Goal: Use online tool/utility: Utilize a website feature to perform a specific function

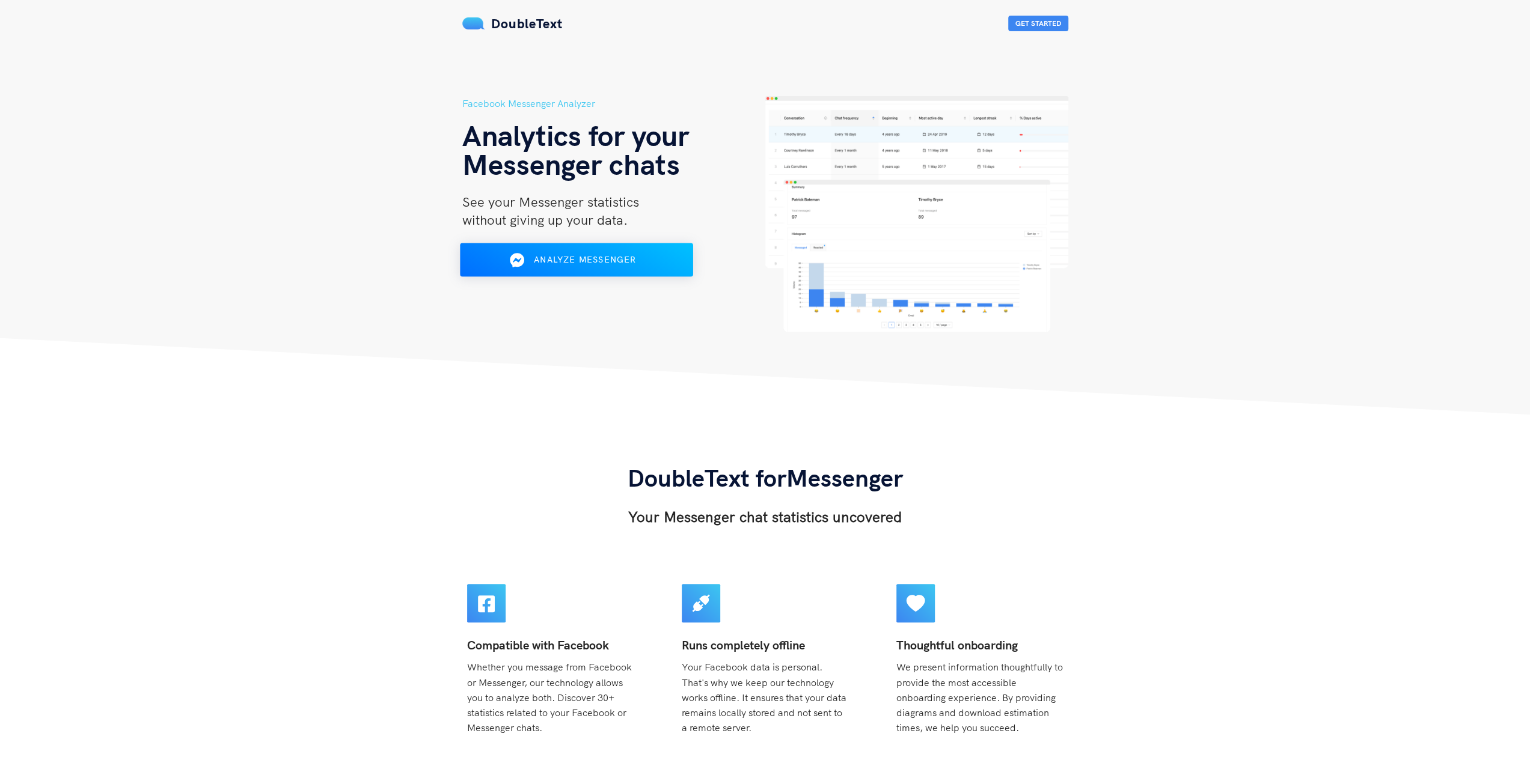
click at [619, 267] on div "Analyze Messenger" at bounding box center [575, 260] width 190 height 19
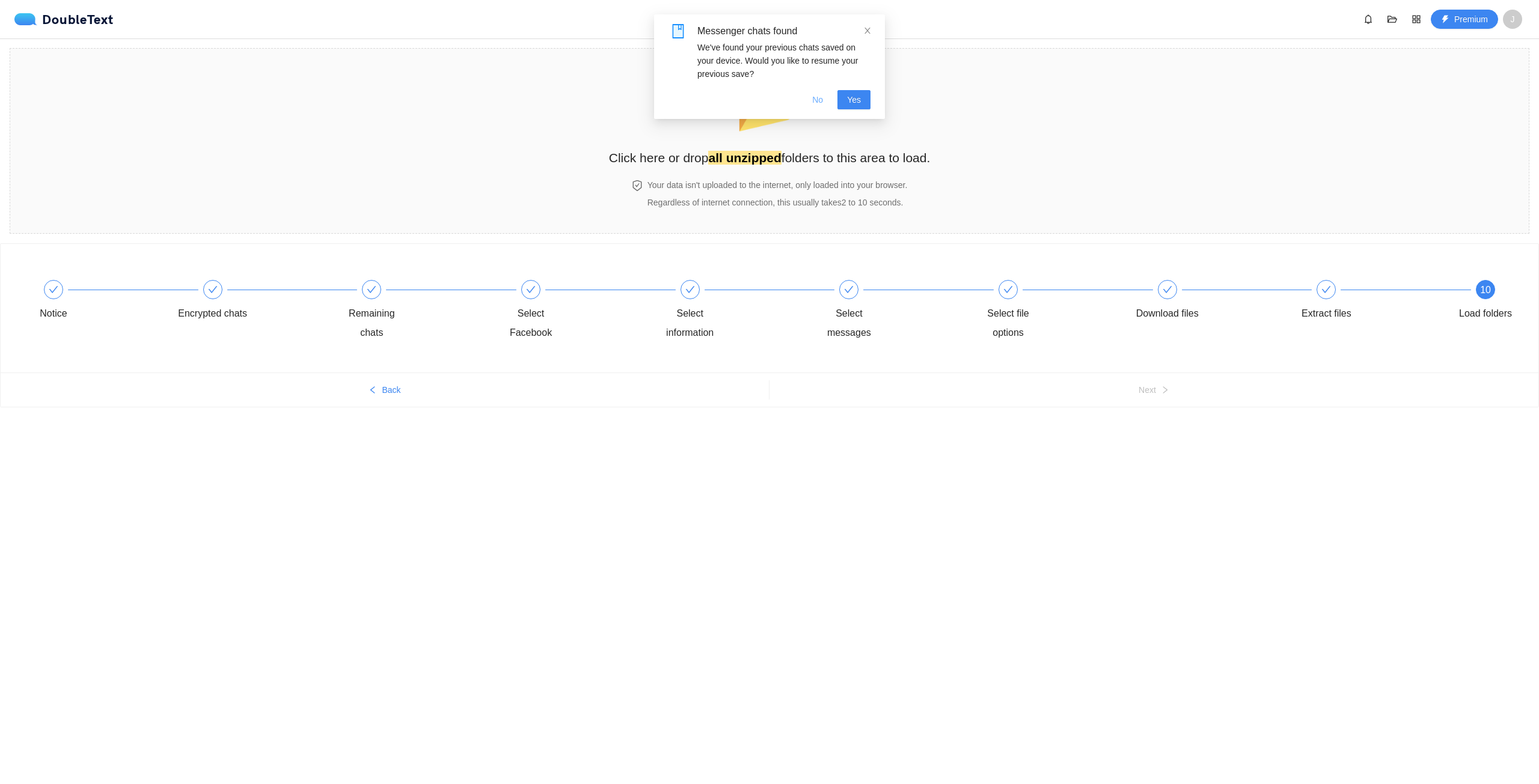
click at [812, 102] on button "No" at bounding box center [817, 99] width 30 height 19
click at [543, 313] on div "Select Facebook" at bounding box center [531, 323] width 70 height 38
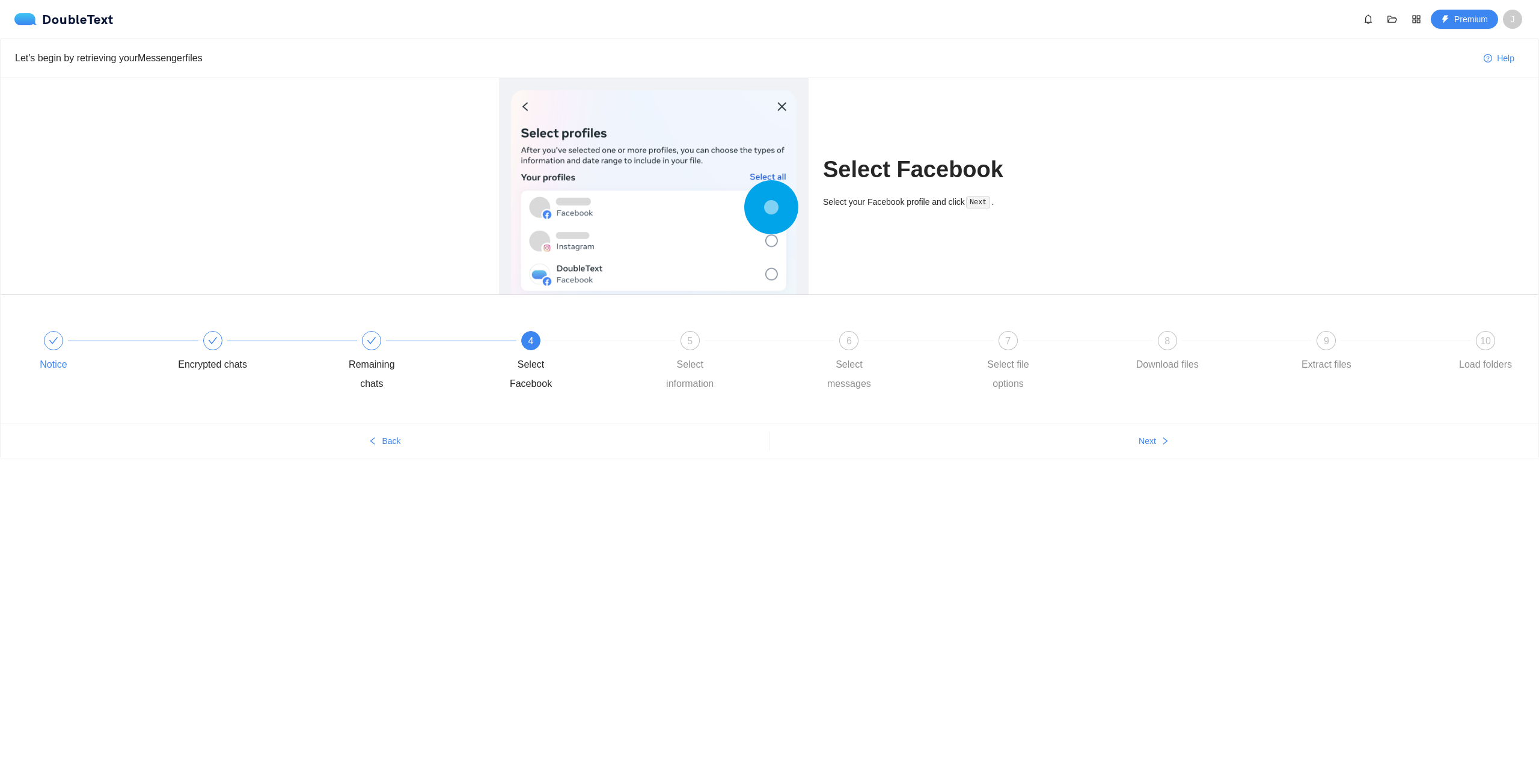
click at [75, 343] on div "Notice" at bounding box center [98, 352] width 159 height 43
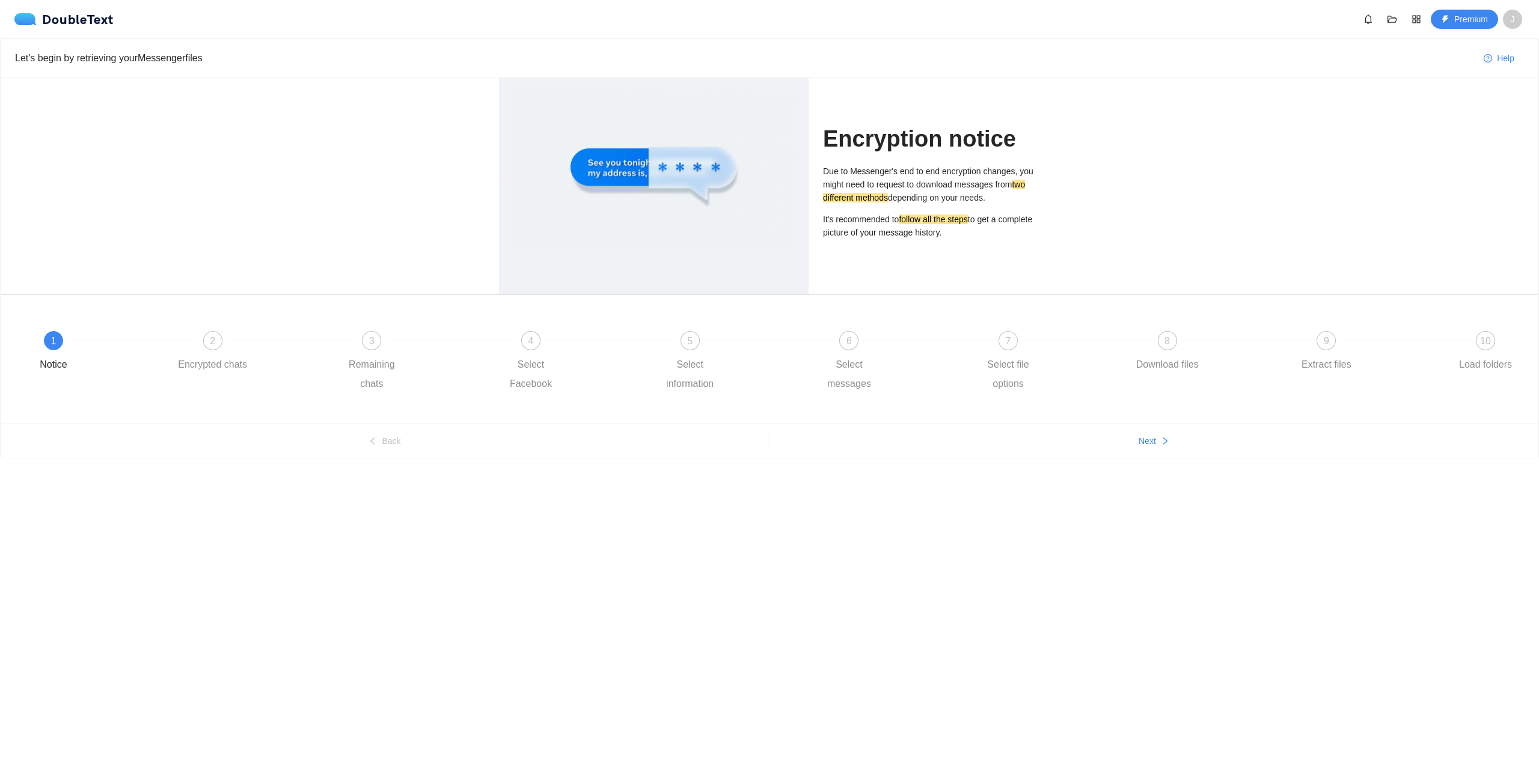
click at [868, 202] on mark "two different methods" at bounding box center [924, 191] width 202 height 23
drag, startPoint x: 896, startPoint y: 218, endPoint x: 991, endPoint y: 214, distance: 95.1
click at [991, 214] on p "It's recommended to follow all the steps to get a complete picture of your mess…" at bounding box center [932, 226] width 217 height 26
click at [953, 251] on div "Encryption notice Due to Messenger's end to end encryption changes, you might n…" at bounding box center [932, 186] width 217 height 217
drag, startPoint x: 947, startPoint y: 239, endPoint x: 846, endPoint y: 206, distance: 106.3
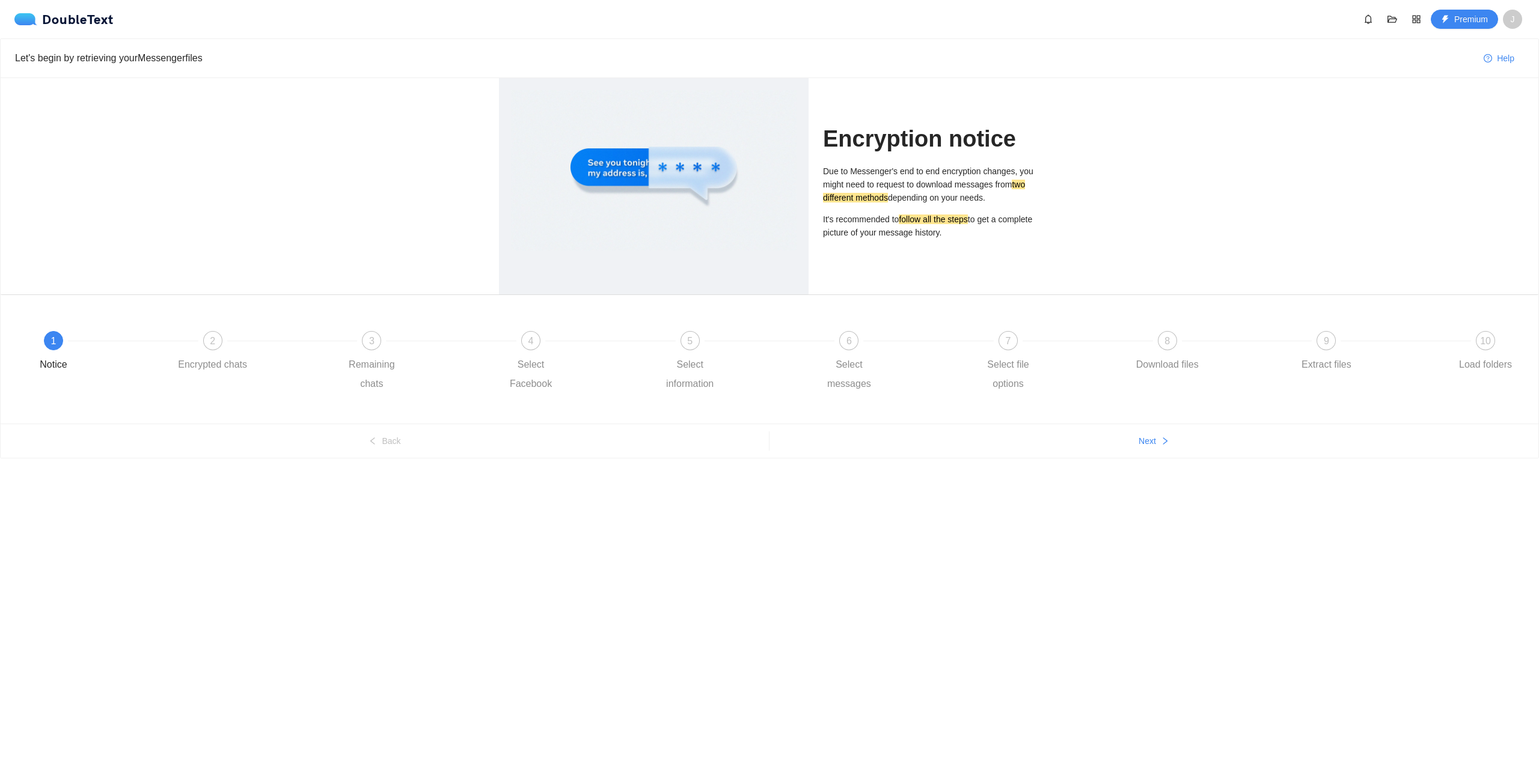
click at [846, 206] on div "Due to Messenger's end to end encryption changes, you might need to request to …" at bounding box center [932, 202] width 217 height 75
click at [932, 230] on p "It's recommended to follow all the steps to get a complete picture of your mess…" at bounding box center [932, 226] width 217 height 26
drag, startPoint x: 955, startPoint y: 229, endPoint x: 830, endPoint y: 163, distance: 141.4
click at [830, 163] on div "Encryption notice Due to Messenger's end to end encryption changes, you might n…" at bounding box center [932, 186] width 217 height 217
click at [871, 204] on p "Due to Messenger's end to end encryption changes, you might need to request to …" at bounding box center [932, 185] width 217 height 40
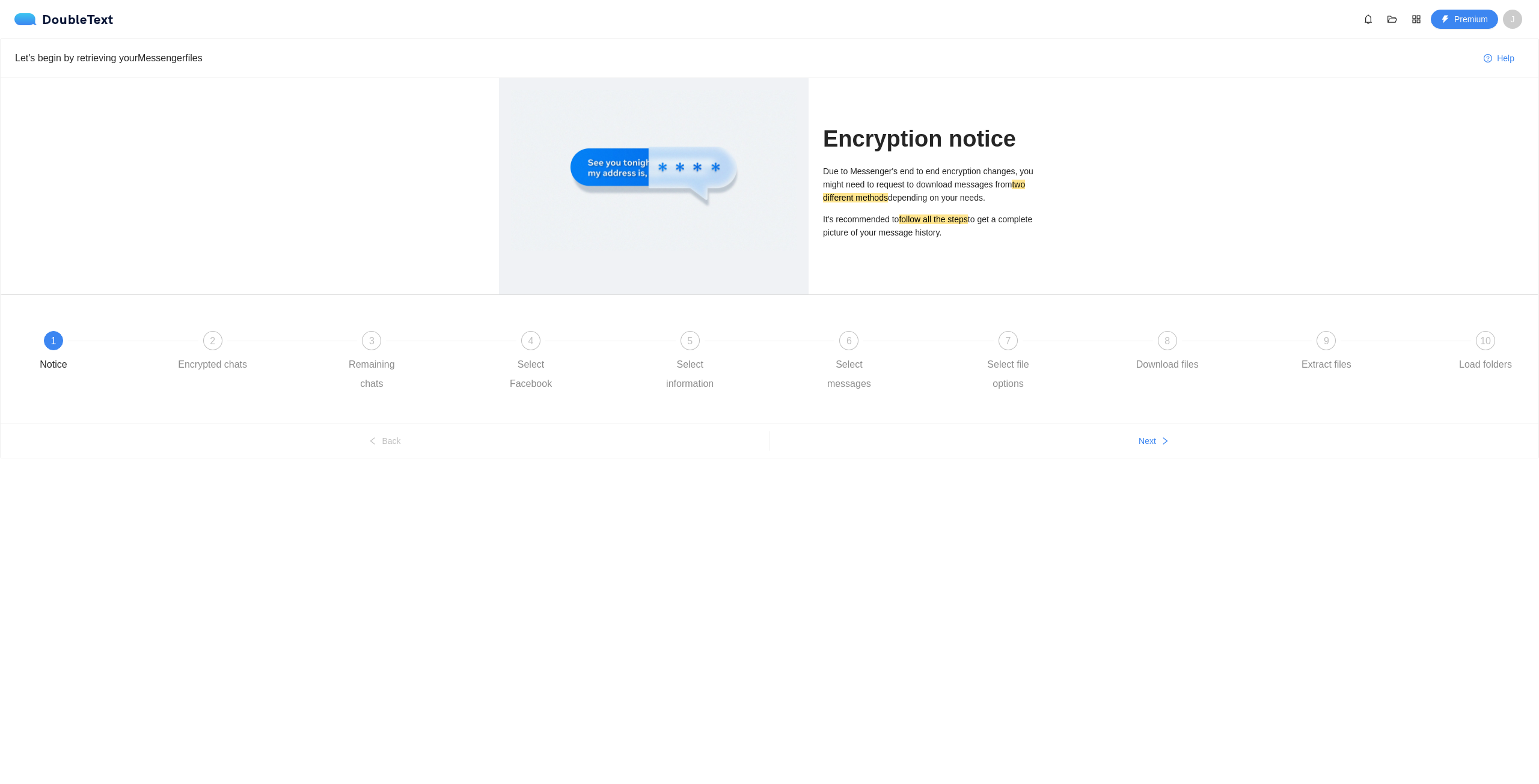
drag, startPoint x: 961, startPoint y: 236, endPoint x: 821, endPoint y: 156, distance: 161.2
click at [821, 156] on div "Encryption notice Due to Messenger's end to end encryption changes, you might n…" at bounding box center [931, 186] width 232 height 217
click at [854, 222] on p "It's recommended to follow all the steps to get a complete picture of your mess…" at bounding box center [932, 226] width 217 height 26
click at [948, 232] on p "It's recommended to follow all the steps to get a complete picture of your mess…" at bounding box center [932, 226] width 217 height 26
drag, startPoint x: 947, startPoint y: 242, endPoint x: 821, endPoint y: 142, distance: 160.9
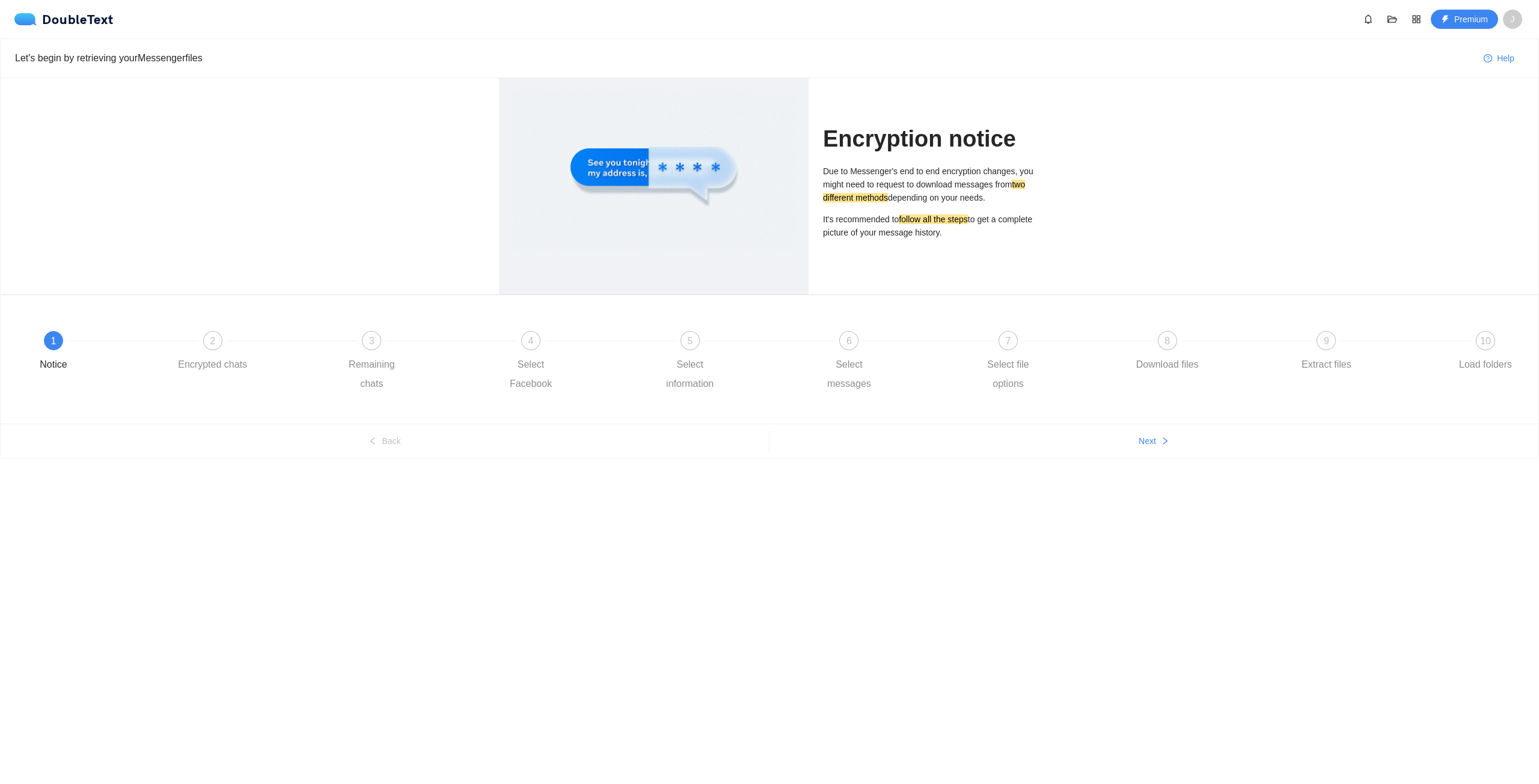
click at [821, 142] on div "Encryption notice Due to Messenger's end to end encryption changes, you might n…" at bounding box center [931, 186] width 232 height 217
click at [1082, 229] on div "Encryption notice Due to Messenger's end to end encryption changes, you might n…" at bounding box center [769, 186] width 1538 height 217
click at [843, 241] on div "Due to Messenger's end to end encryption changes, you might need to request to …" at bounding box center [932, 206] width 217 height 83
click at [917, 242] on div "Due to Messenger's end to end encryption changes, you might need to request to …" at bounding box center [932, 206] width 217 height 83
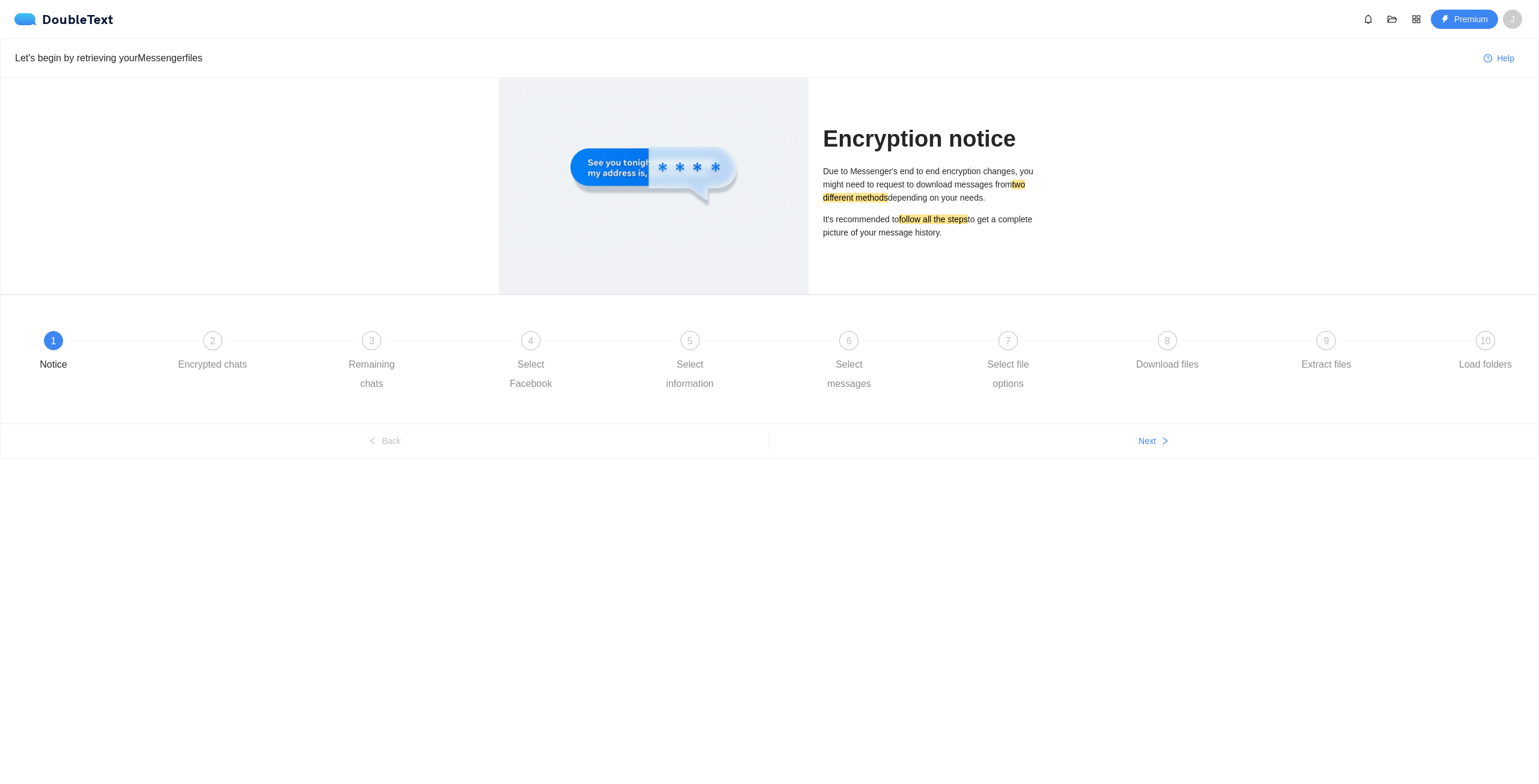
click at [935, 218] on mark "follow all the steps" at bounding box center [932, 219] width 68 height 10
click at [921, 249] on div "Encryption notice Due to Messenger's end to end encryption changes, you might n…" at bounding box center [932, 186] width 217 height 217
click at [194, 342] on div "2 Encrypted chats" at bounding box center [258, 352] width 159 height 43
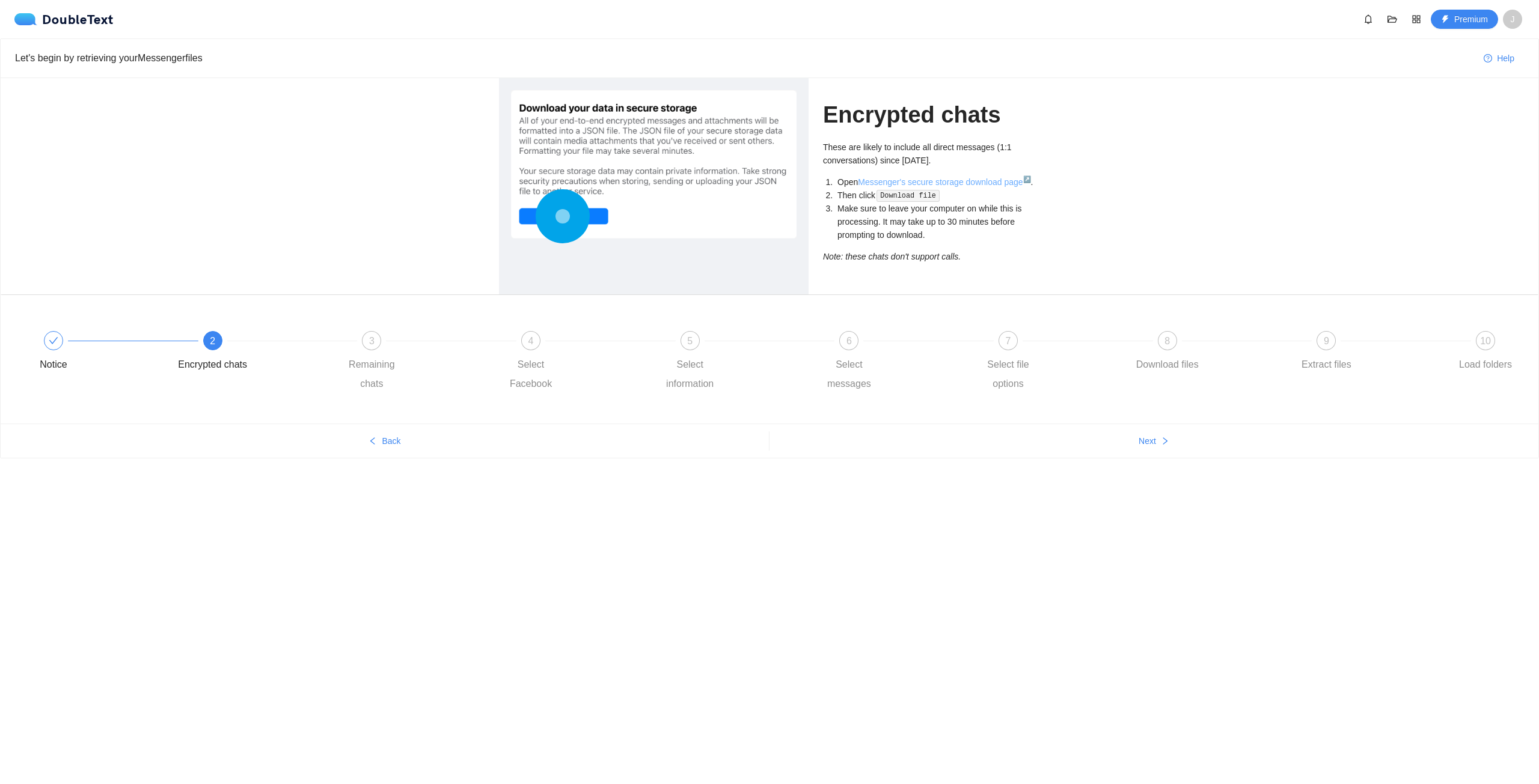
click at [881, 179] on link "Messenger's secure storage download page ↗" at bounding box center [944, 183] width 173 height 10
click at [374, 344] on div "3" at bounding box center [371, 340] width 19 height 19
